Goal: Find specific page/section: Find specific page/section

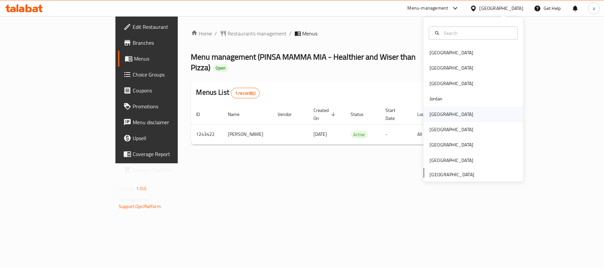
click at [430, 113] on div "[GEOGRAPHIC_DATA]" at bounding box center [452, 114] width 44 height 7
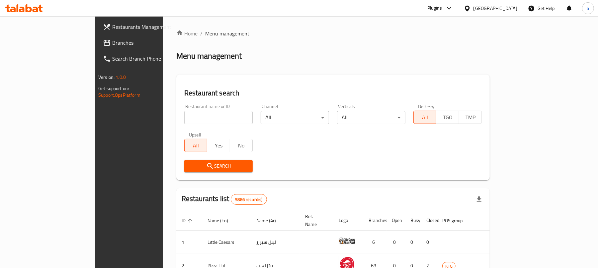
click at [30, 9] on icon at bounding box center [29, 8] width 6 height 8
